Goal: Information Seeking & Learning: Learn about a topic

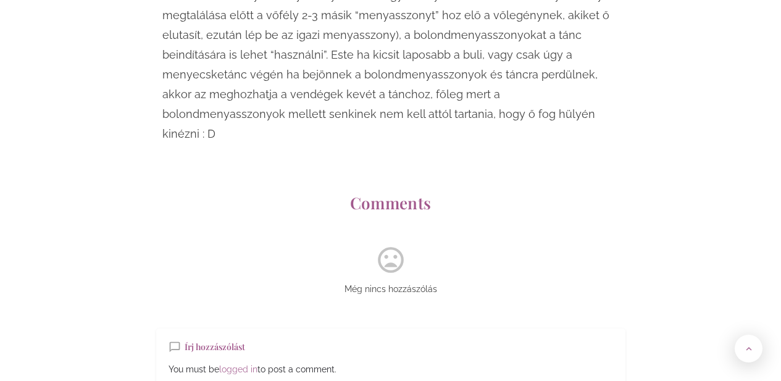
scroll to position [10092, 0]
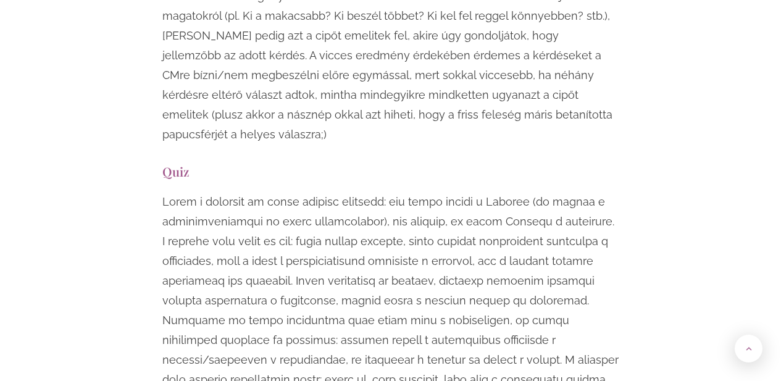
scroll to position [4783, 0]
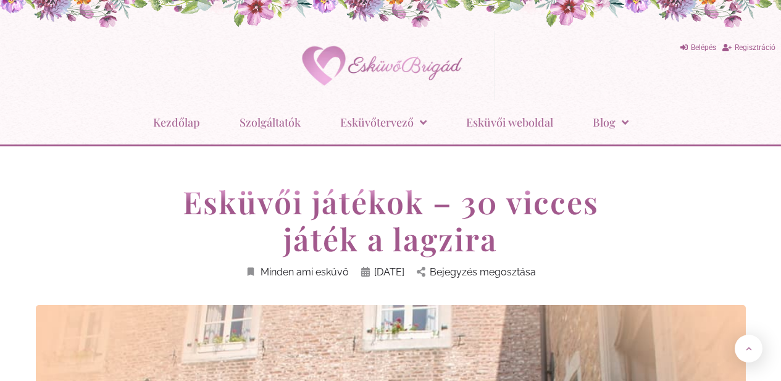
scroll to position [4783, 0]
